Goal: Information Seeking & Learning: Learn about a topic

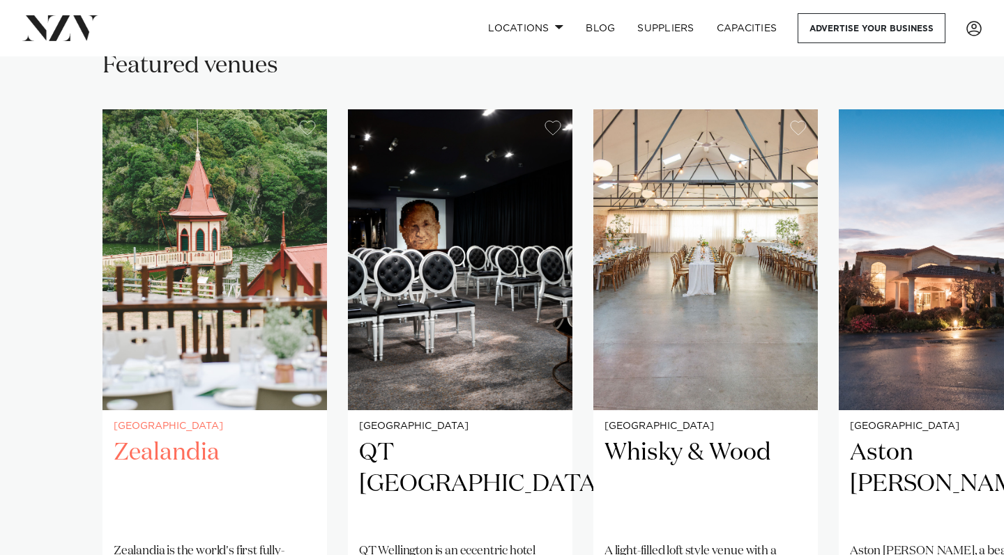
scroll to position [949, 0]
click at [254, 231] on img "1 / 5" at bounding box center [214, 259] width 224 height 301
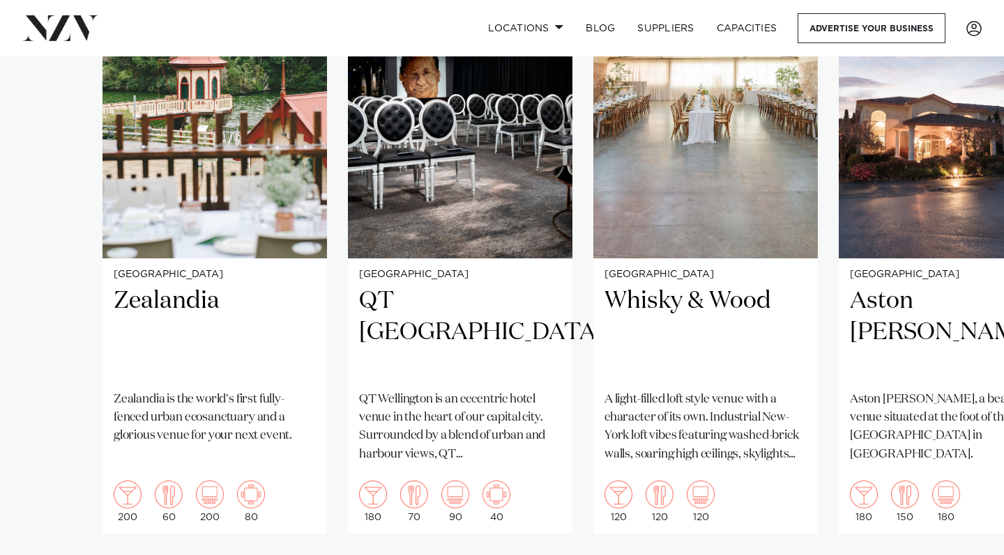
scroll to position [1104, 0]
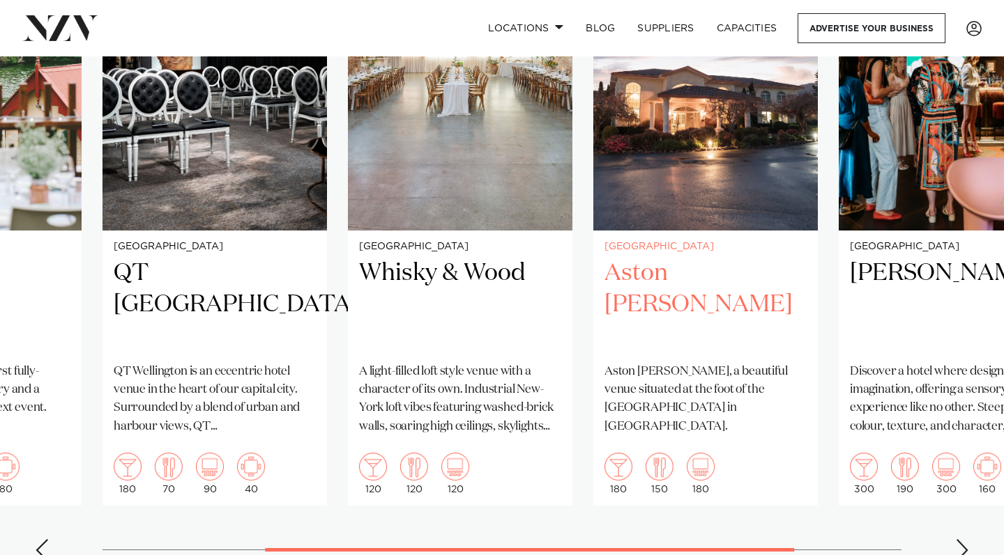
scroll to position [1135, 0]
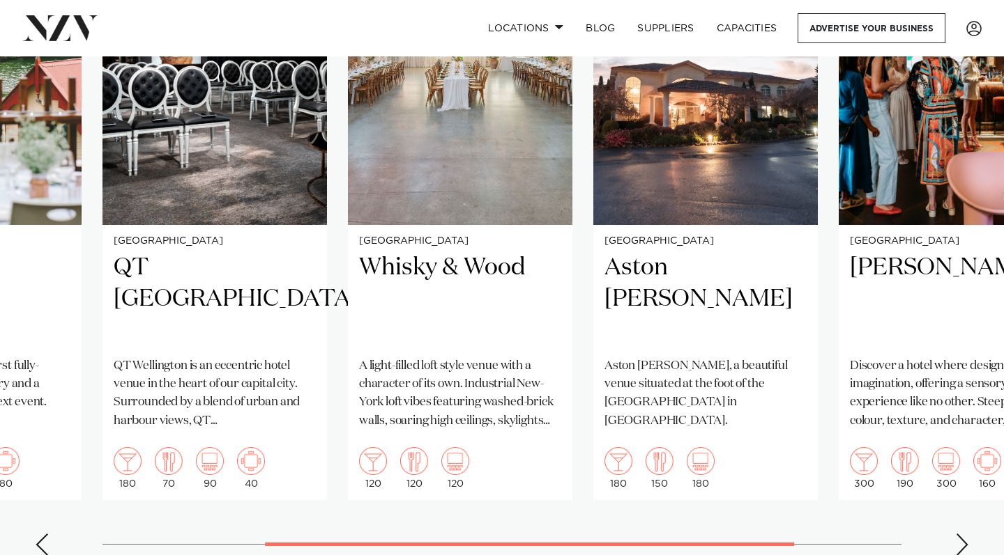
click at [961, 490] on swiper-container "Wellington Zealandia Zealandia is the world's first fully-fenced urban ecosanct…" at bounding box center [502, 245] width 1004 height 643
click at [960, 534] on div "Next slide" at bounding box center [962, 545] width 14 height 22
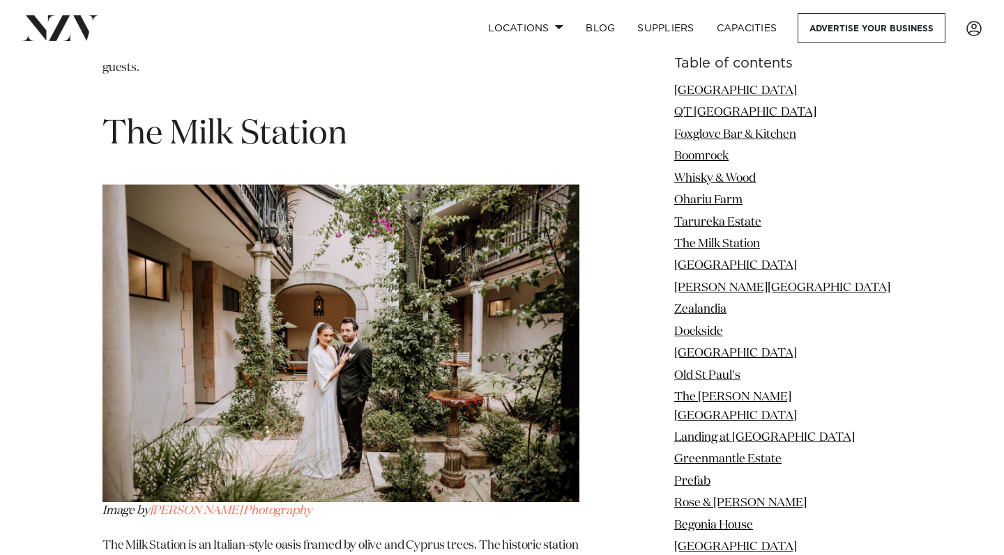
scroll to position [5583, 0]
click at [300, 371] on img at bounding box center [340, 344] width 477 height 318
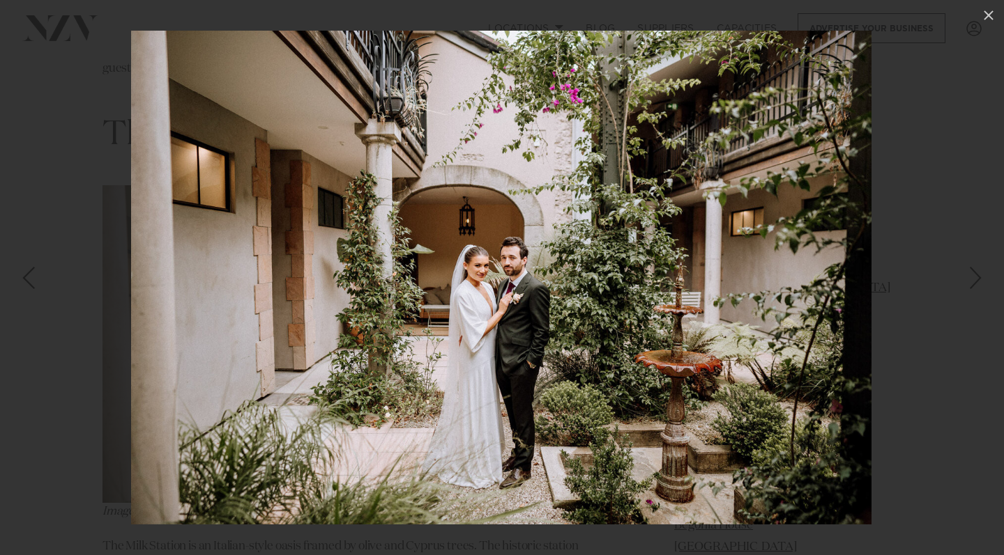
click at [57, 415] on div at bounding box center [502, 277] width 1004 height 555
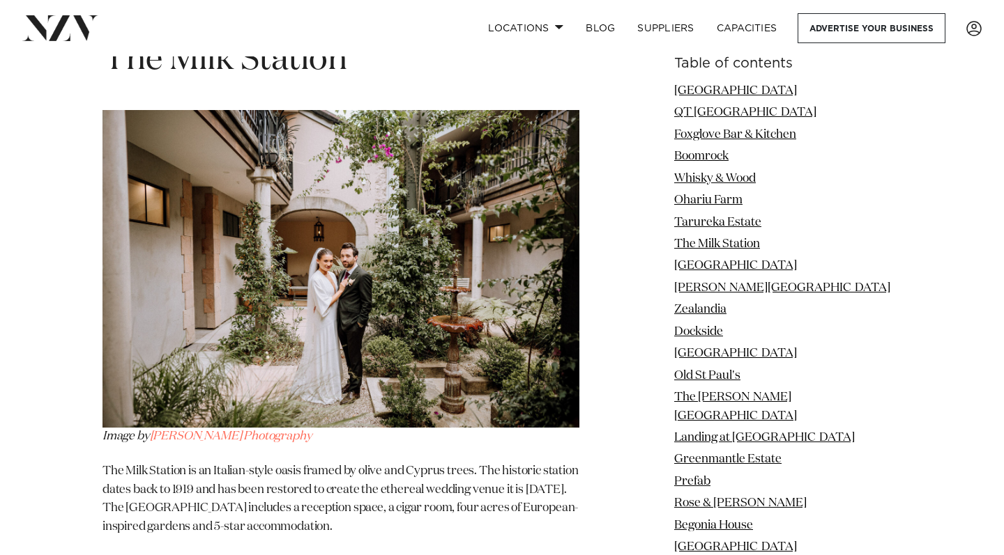
scroll to position [5655, 0]
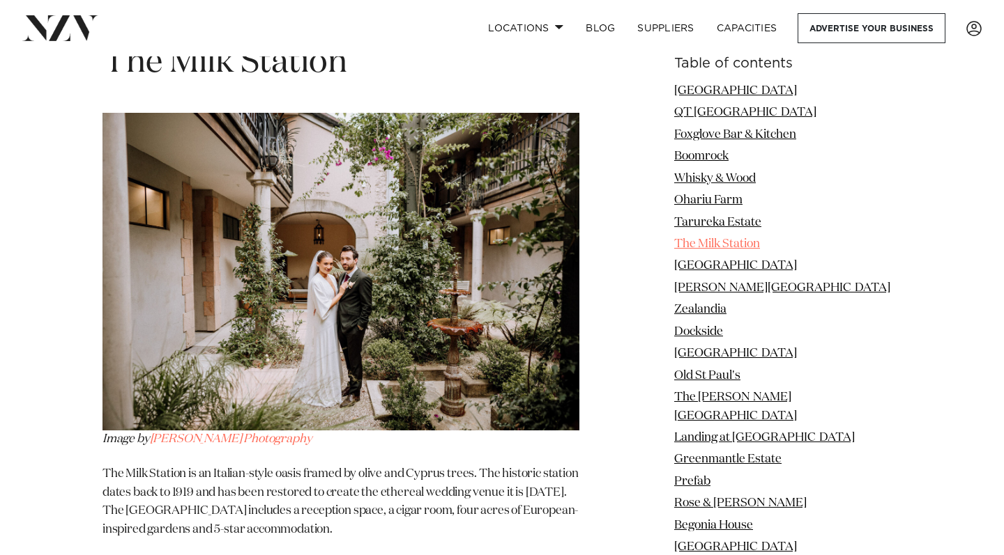
click at [738, 238] on link "The Milk Station" at bounding box center [717, 244] width 86 height 12
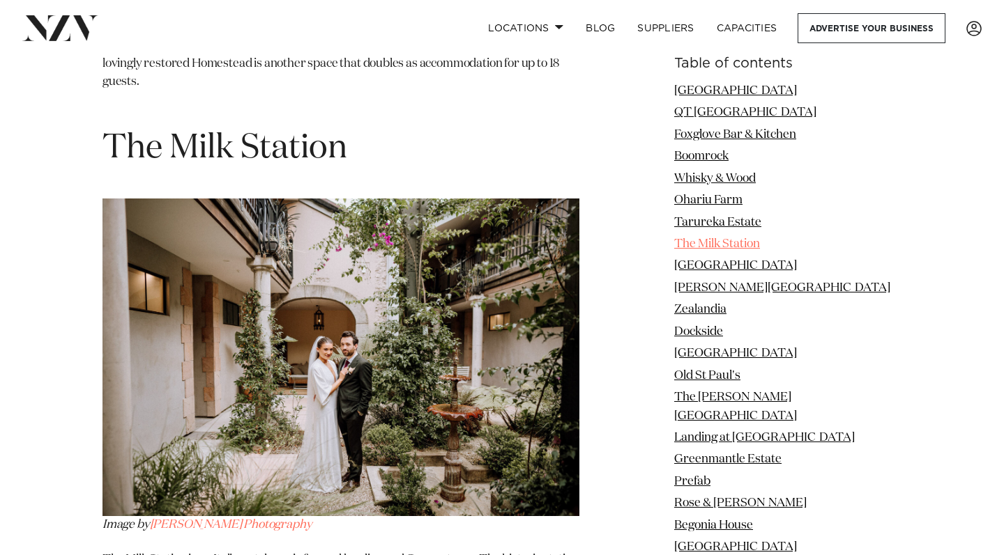
scroll to position [5569, 0]
click at [737, 238] on link "The Milk Station" at bounding box center [717, 244] width 86 height 12
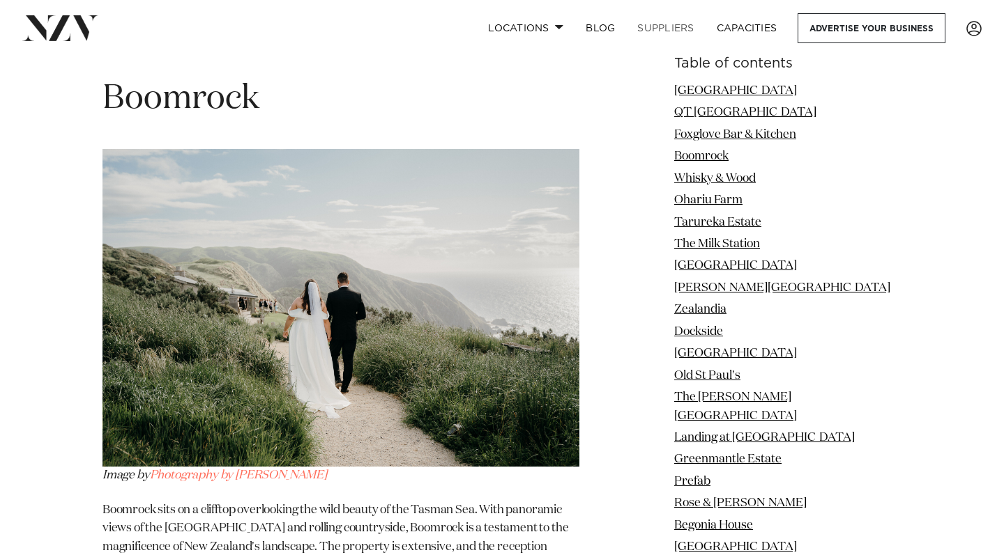
scroll to position [3412, 0]
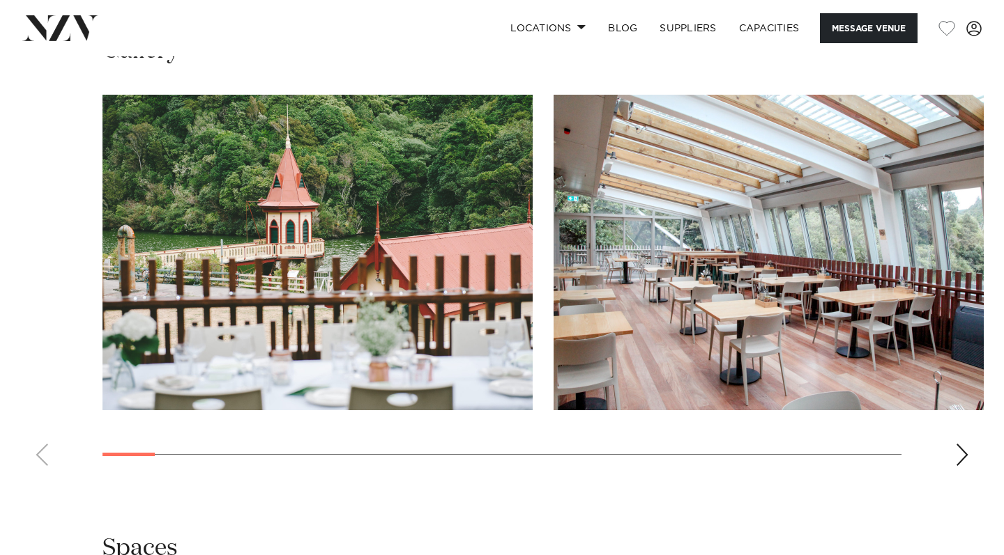
scroll to position [1627, 0]
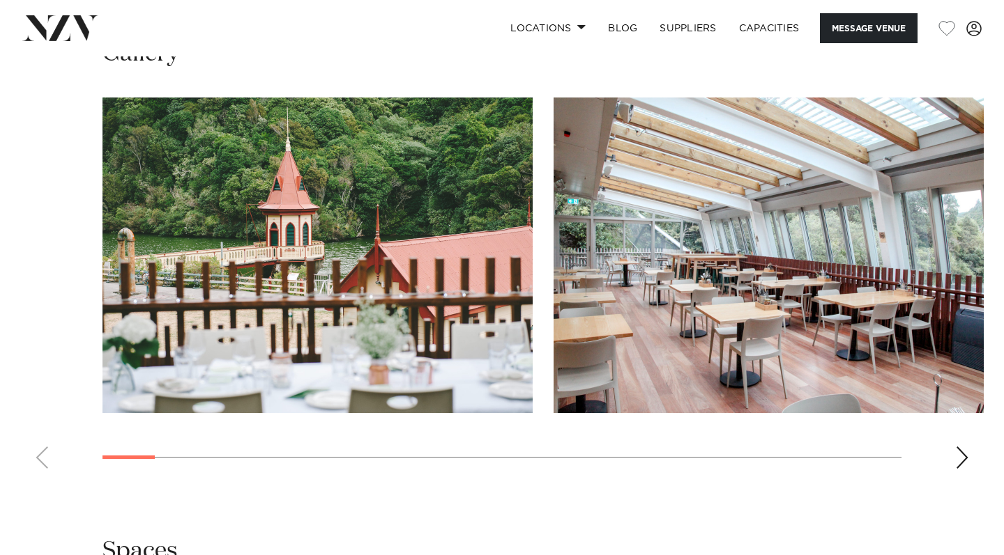
click at [958, 447] on div "Next slide" at bounding box center [962, 458] width 14 height 22
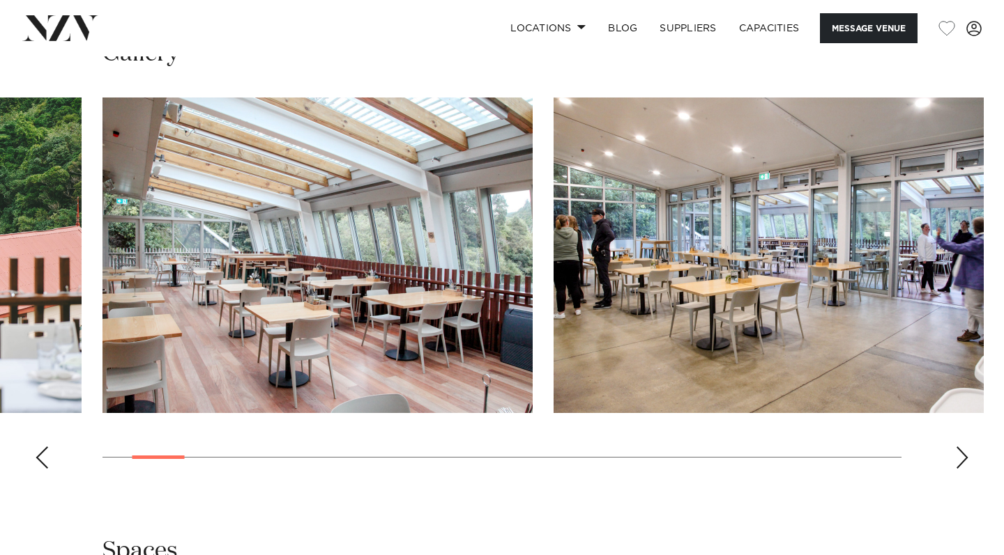
click at [958, 447] on div "Next slide" at bounding box center [962, 458] width 14 height 22
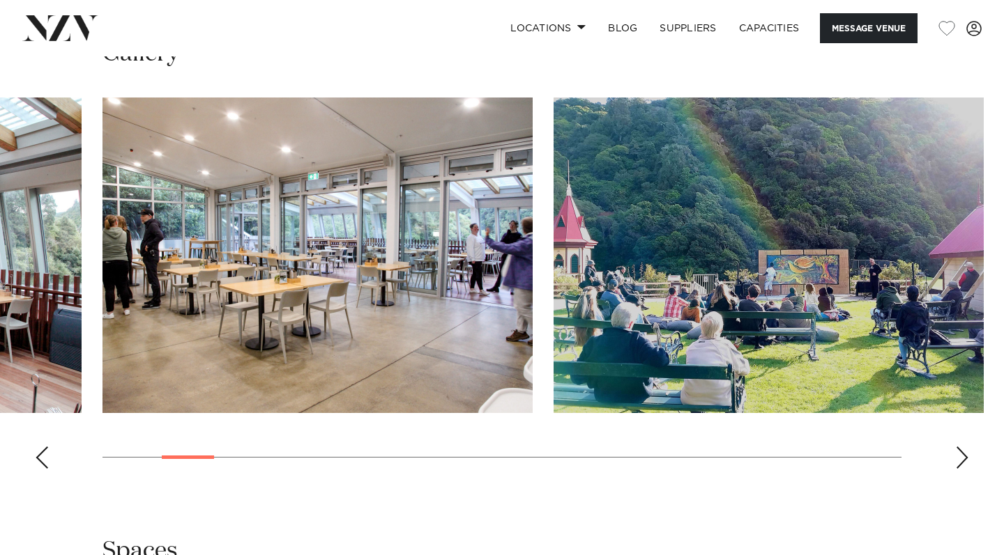
click at [958, 447] on div "Next slide" at bounding box center [962, 458] width 14 height 22
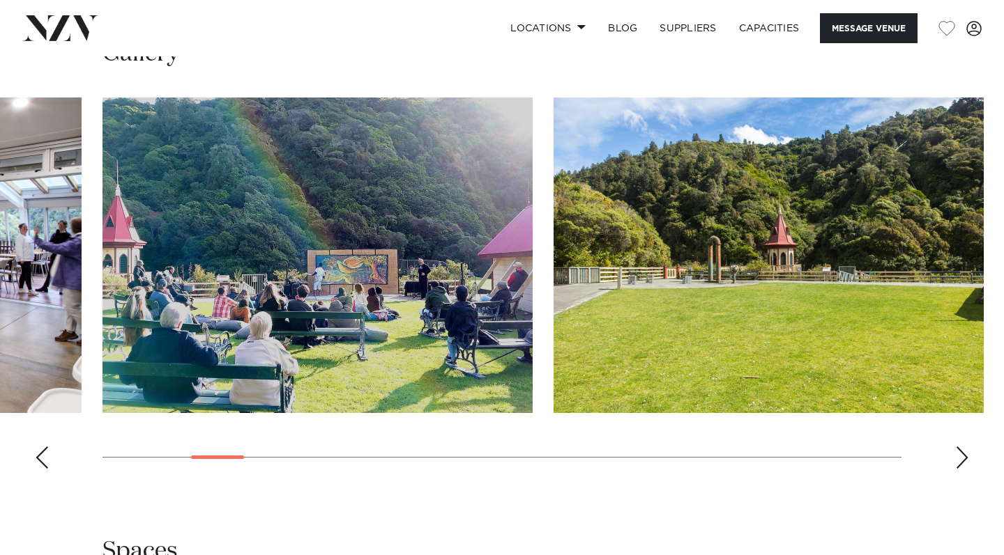
click at [958, 447] on div "Next slide" at bounding box center [962, 458] width 14 height 22
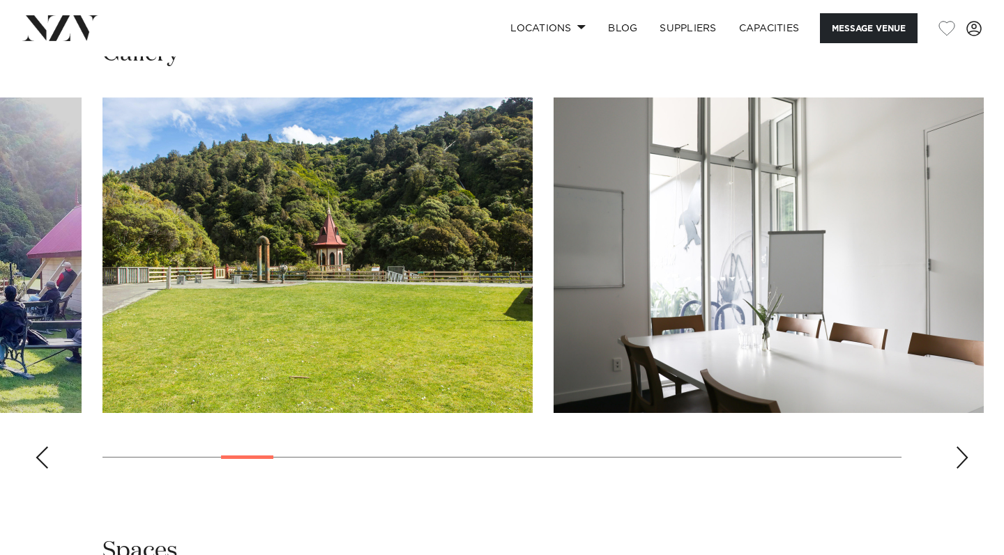
click at [958, 447] on div "Next slide" at bounding box center [962, 458] width 14 height 22
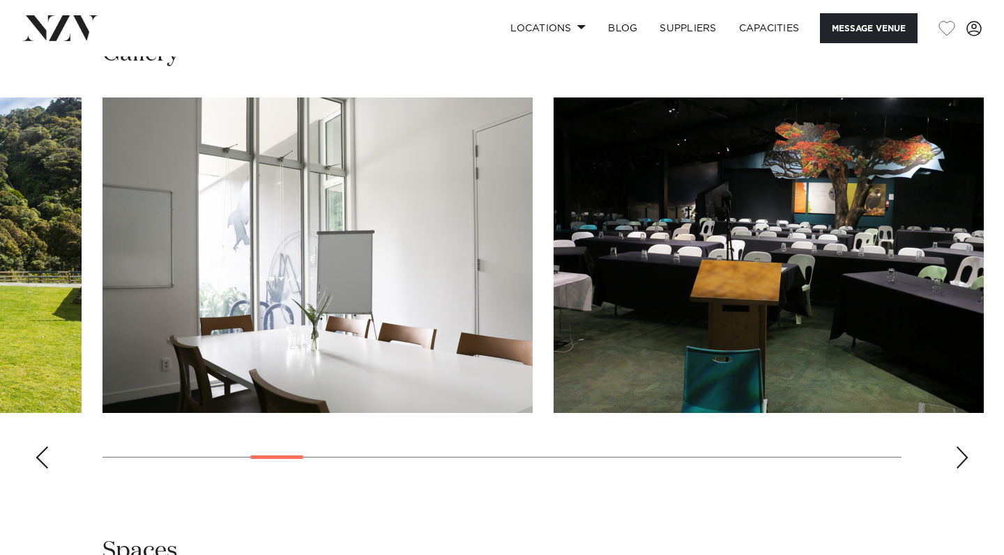
click at [957, 447] on div "Next slide" at bounding box center [962, 458] width 14 height 22
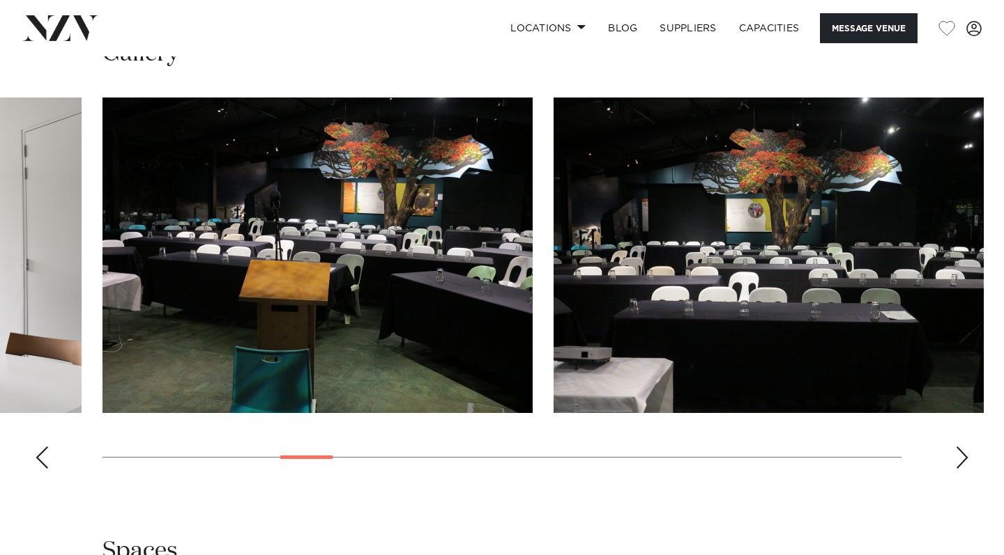
click at [957, 447] on div "Next slide" at bounding box center [962, 458] width 14 height 22
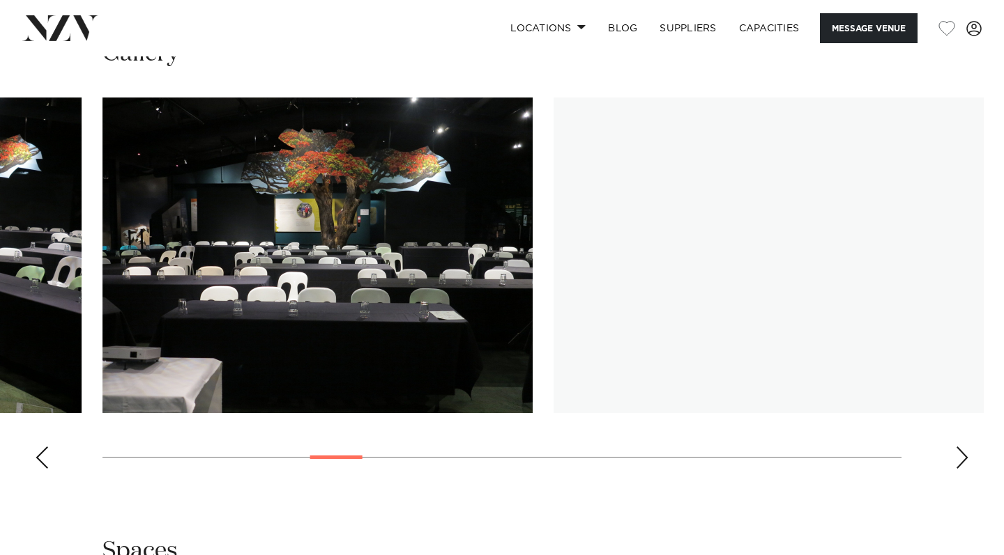
click at [957, 447] on div "Next slide" at bounding box center [962, 458] width 14 height 22
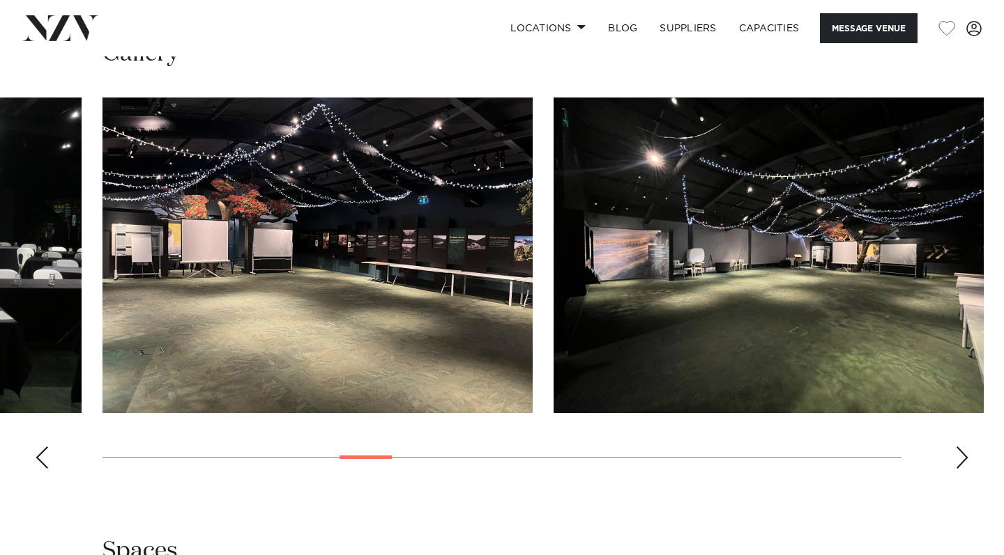
click at [957, 447] on div "Next slide" at bounding box center [962, 458] width 14 height 22
